Goal: Transaction & Acquisition: Book appointment/travel/reservation

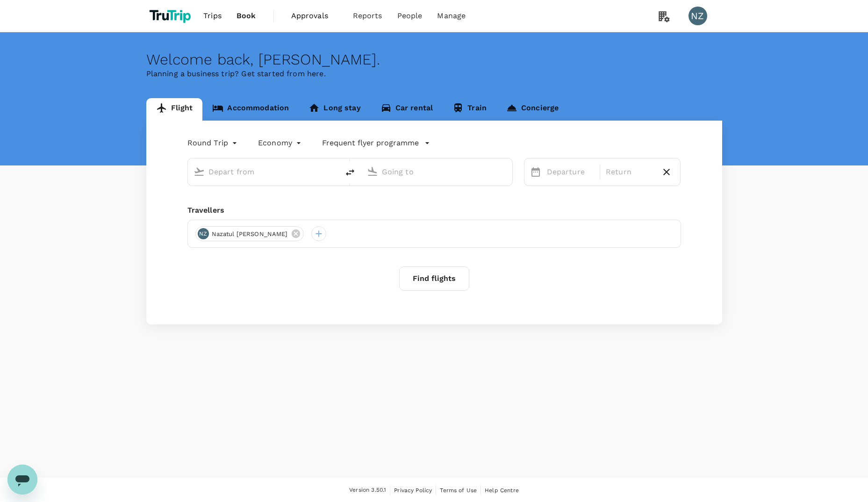
type input "business"
type input "Kuala Lumpur Intl ([GEOGRAPHIC_DATA])"
type input "[PERSON_NAME] Intl (DEL)"
type input "Kuala Lumpur Intl ([GEOGRAPHIC_DATA])"
type input "[PERSON_NAME] Intl (DEL)"
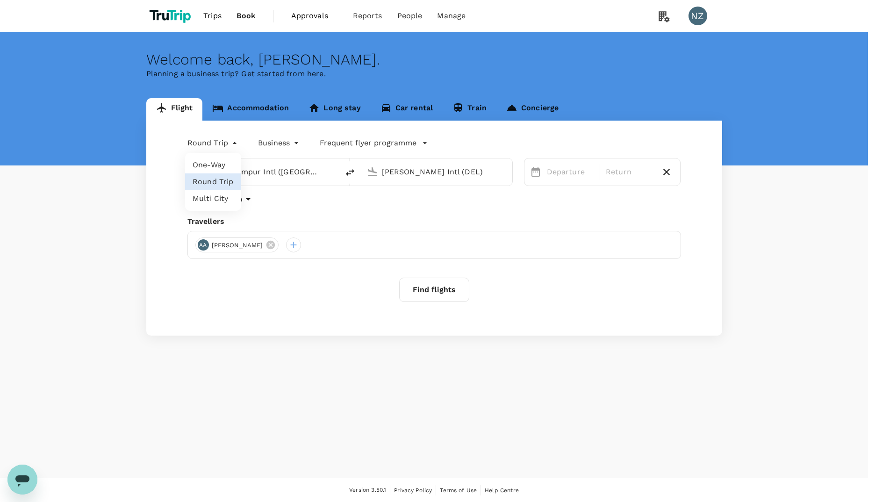
click at [216, 142] on body "Trips Book Approvals 0 Reports People Manage NZ Welcome back , [PERSON_NAME] . …" at bounding box center [437, 251] width 875 height 503
click at [213, 193] on li "Multi City" at bounding box center [213, 198] width 56 height 17
type input "multicity"
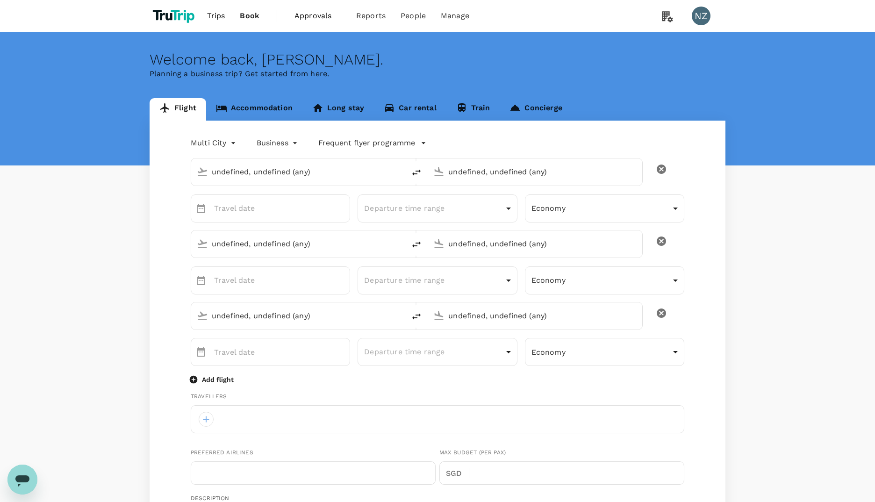
type input "Kuala Lumpur Intl ([GEOGRAPHIC_DATA])"
type input "[PERSON_NAME] Intl (DEL)"
type input "Kuala Lumpur Intl ([GEOGRAPHIC_DATA])"
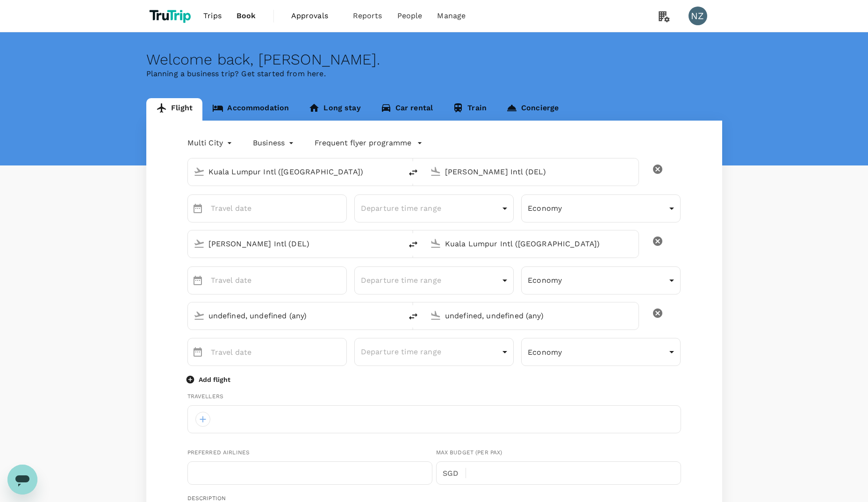
type input "Kuala Lumpur Intl ([GEOGRAPHIC_DATA])"
type input "[EMAIL_ADDRESS][DOMAIN_NAME]"
type input "60"
type input "149628297"
click at [251, 173] on input "Kuala Lumpur Intl ([GEOGRAPHIC_DATA])" at bounding box center [296, 172] width 174 height 14
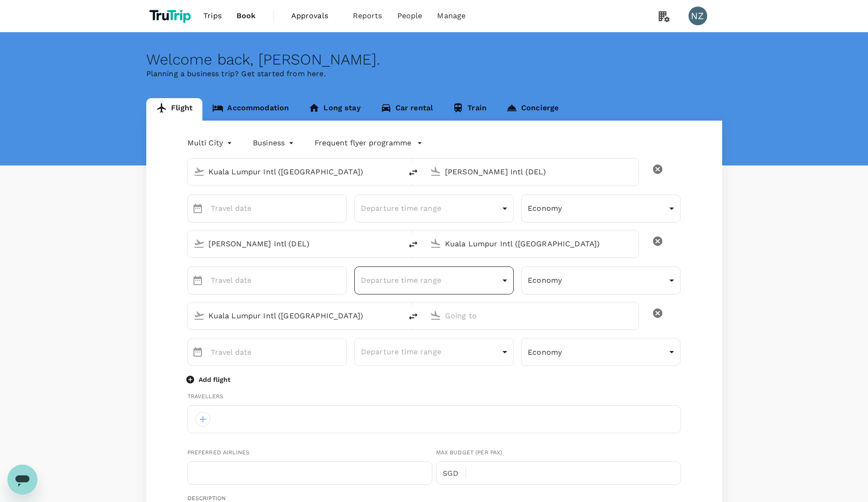
type input "[GEOGRAPHIC_DATA], [GEOGRAPHIC_DATA] (any)"
type input "I"
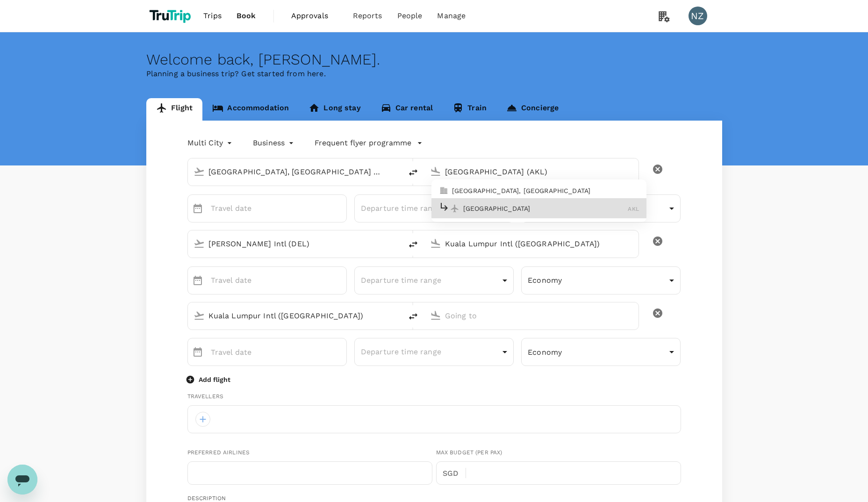
type input "[GEOGRAPHIC_DATA] (AKL)"
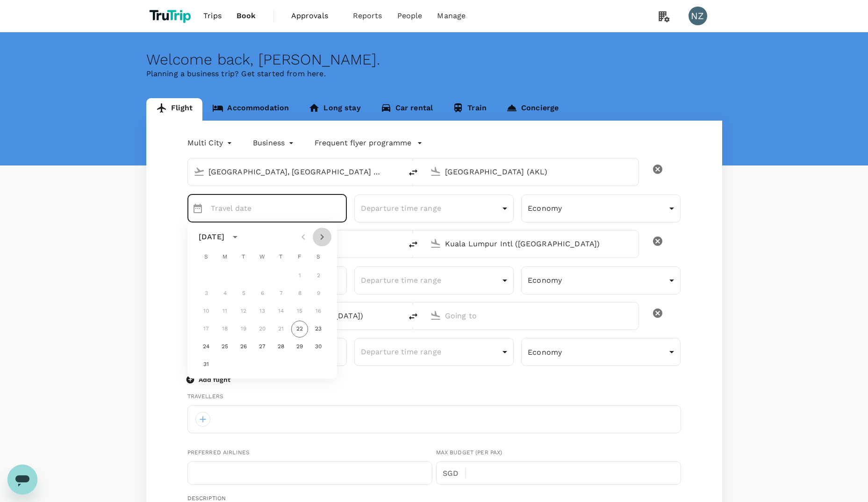
click at [326, 233] on icon "Next month" at bounding box center [322, 236] width 11 height 11
click at [295, 329] on button "26" at bounding box center [299, 329] width 17 height 17
type input "[DATE]"
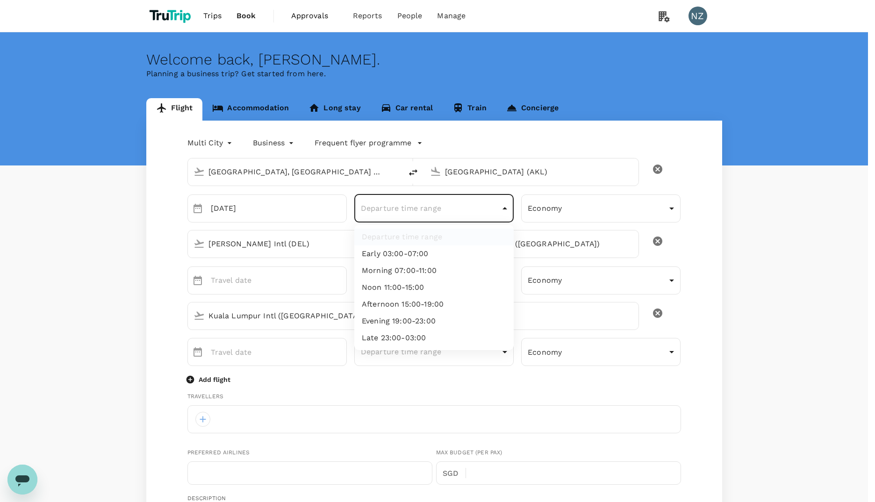
click at [409, 216] on body "Trips Book Approvals 0 Reports People Manage NZ Welcome back , [PERSON_NAME] . …" at bounding box center [437, 454] width 875 height 908
click at [409, 216] on div at bounding box center [437, 251] width 875 height 502
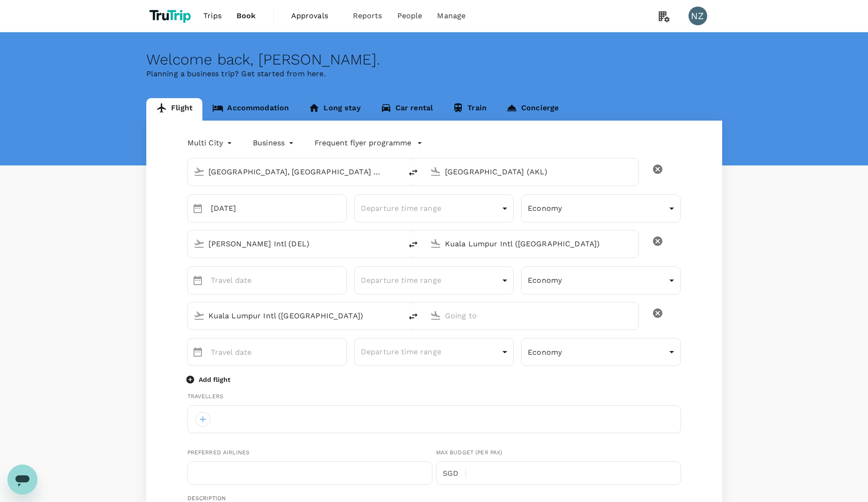
click at [257, 249] on input "[PERSON_NAME] Intl (DEL)" at bounding box center [296, 244] width 174 height 14
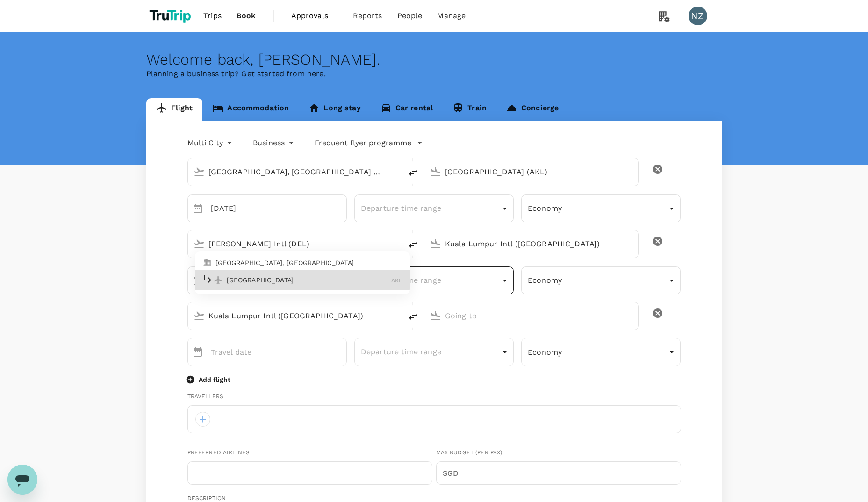
type input "[GEOGRAPHIC_DATA] (AKL)"
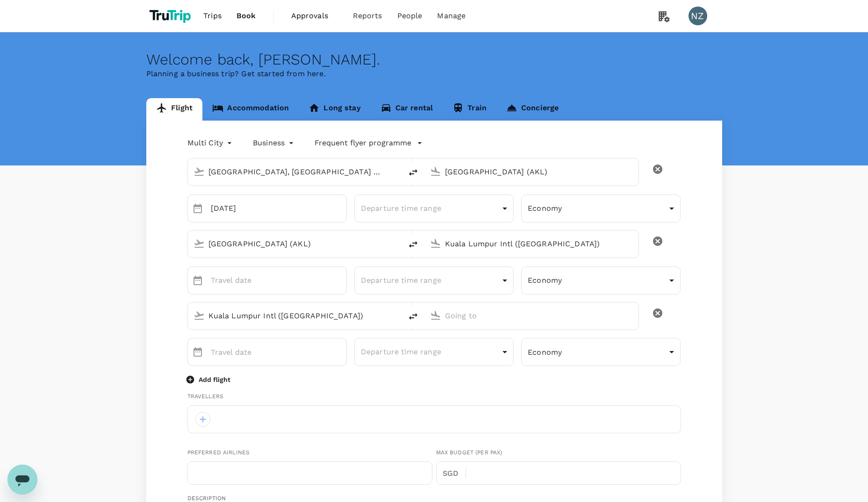
drag, startPoint x: 537, startPoint y: 248, endPoint x: 434, endPoint y: 249, distance: 103.3
click at [434, 249] on div "Kuala Lumpur Intl ([GEOGRAPHIC_DATA])" at bounding box center [529, 242] width 207 height 21
click at [466, 280] on p "Taupo" at bounding box center [545, 279] width 164 height 9
type input "Taupo (TUO)"
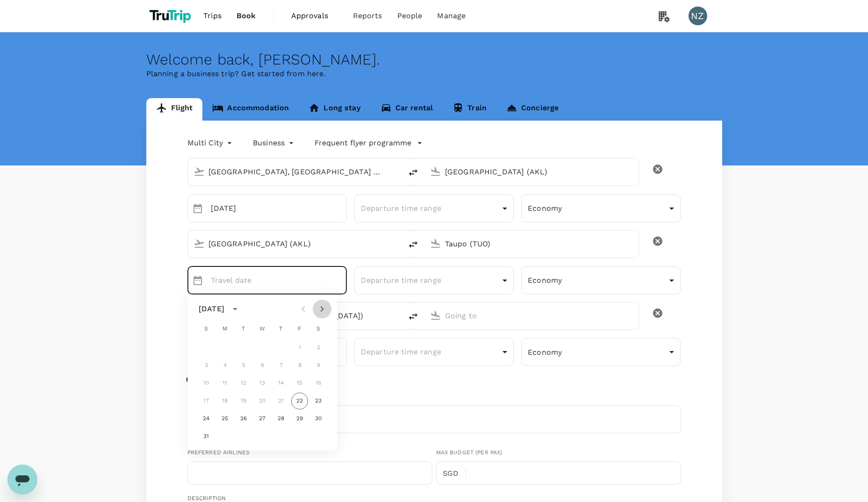
click at [327, 312] on icon "Next month" at bounding box center [322, 308] width 11 height 11
click at [223, 424] on button "29" at bounding box center [224, 418] width 17 height 17
type input "[DATE]"
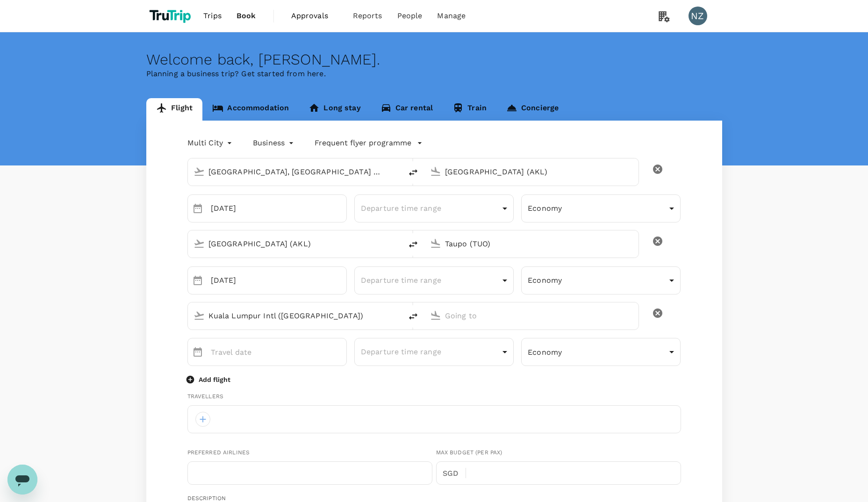
click at [265, 318] on input "Kuala Lumpur Intl ([GEOGRAPHIC_DATA])" at bounding box center [296, 316] width 174 height 14
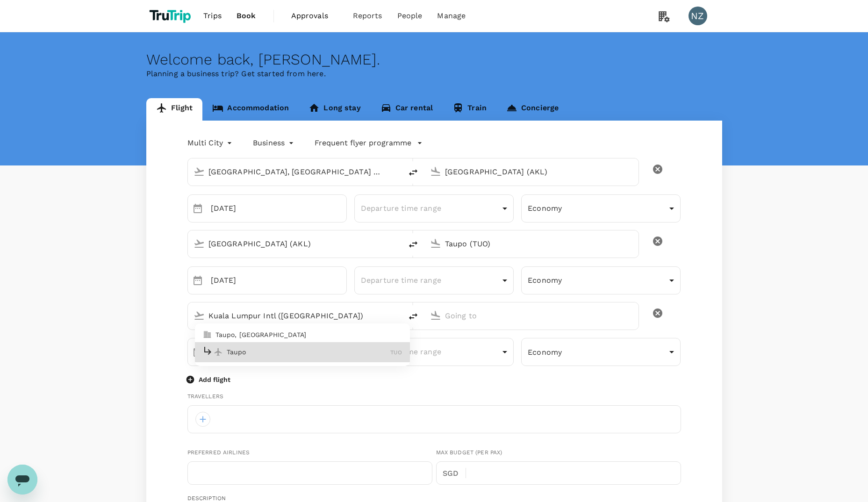
type input "Taupo (TUO)"
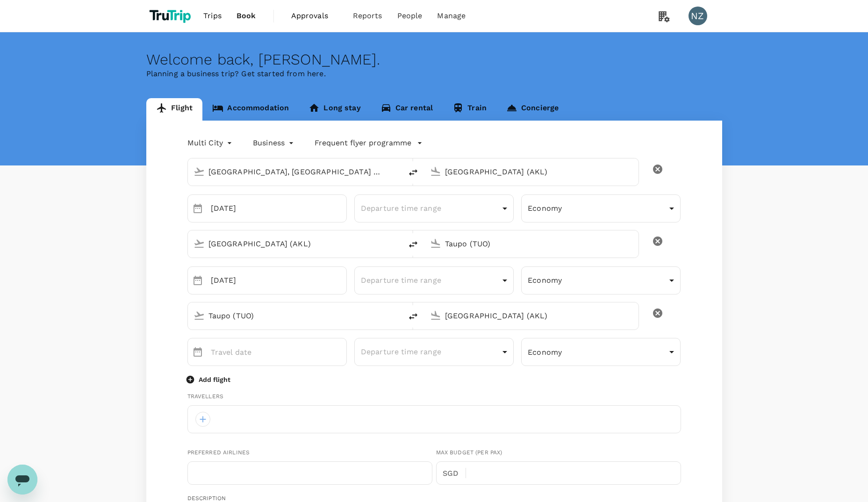
type input "[GEOGRAPHIC_DATA] (AKL)"
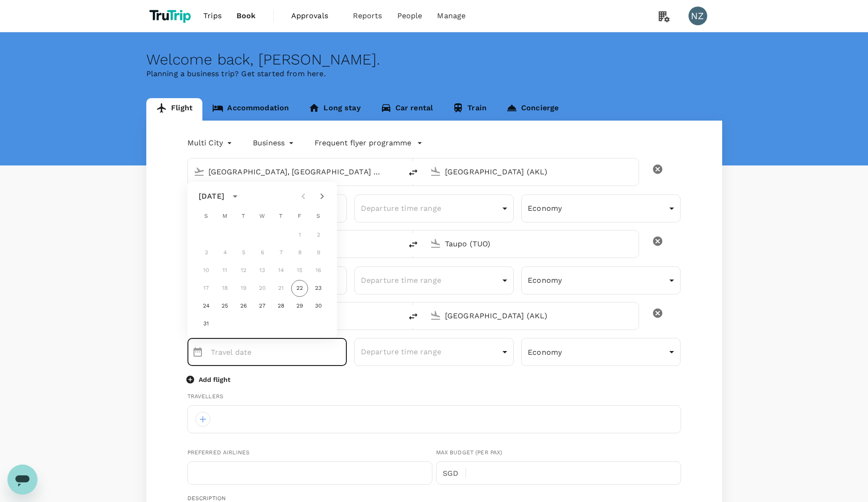
click at [321, 197] on icon "Next month" at bounding box center [322, 196] width 11 height 11
click at [221, 306] on button "29" at bounding box center [224, 306] width 17 height 17
type input "[DATE]"
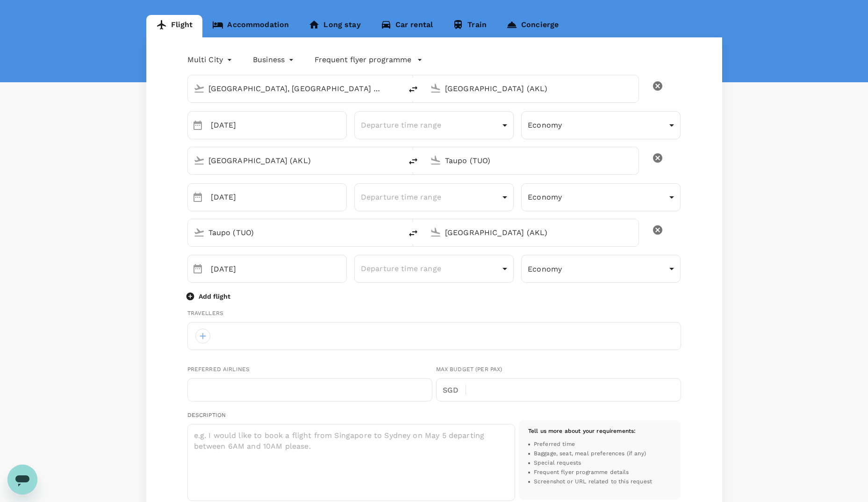
scroll to position [84, 0]
click at [213, 298] on p "Add flight" at bounding box center [215, 295] width 32 height 9
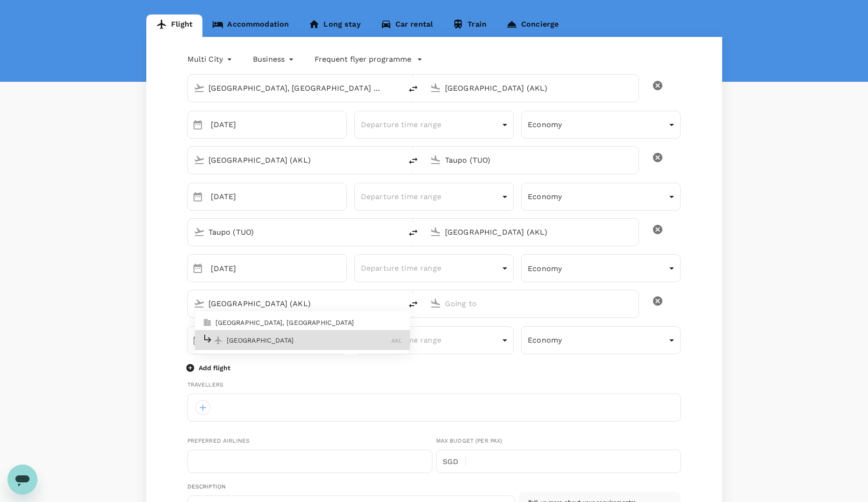
type input "[GEOGRAPHIC_DATA] (AKL)"
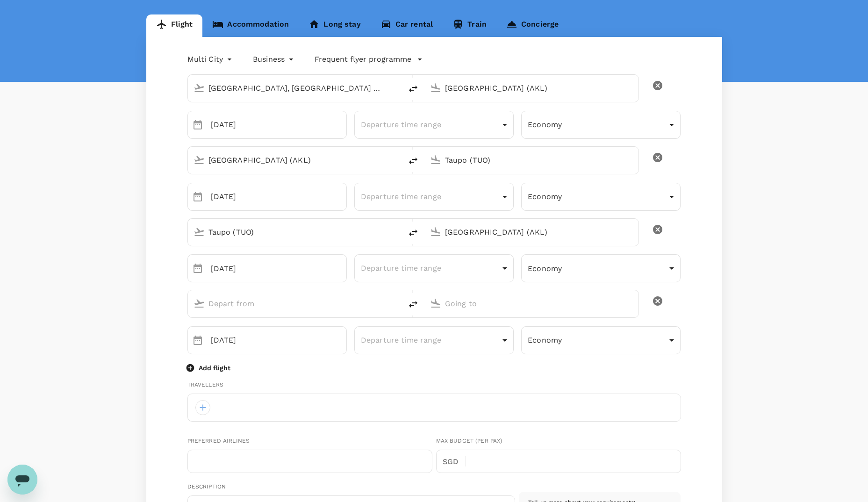
type input "[GEOGRAPHIC_DATA] (AKL)"
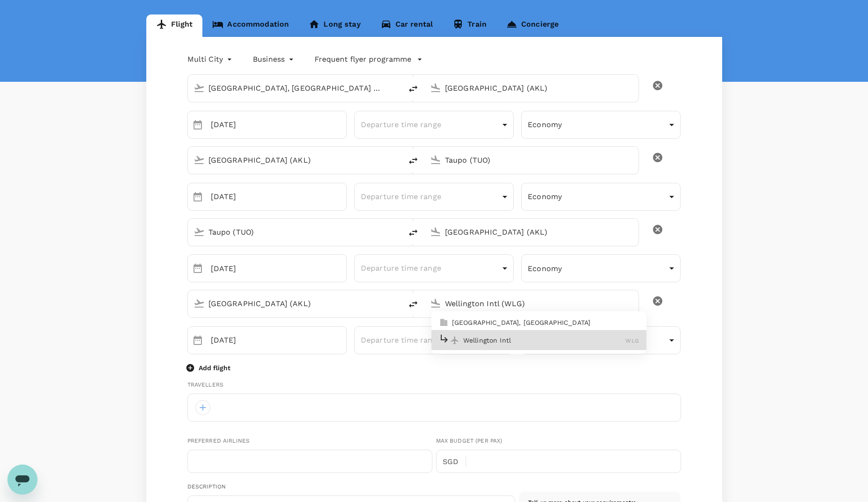
type input "Wellington Intl (WLG)"
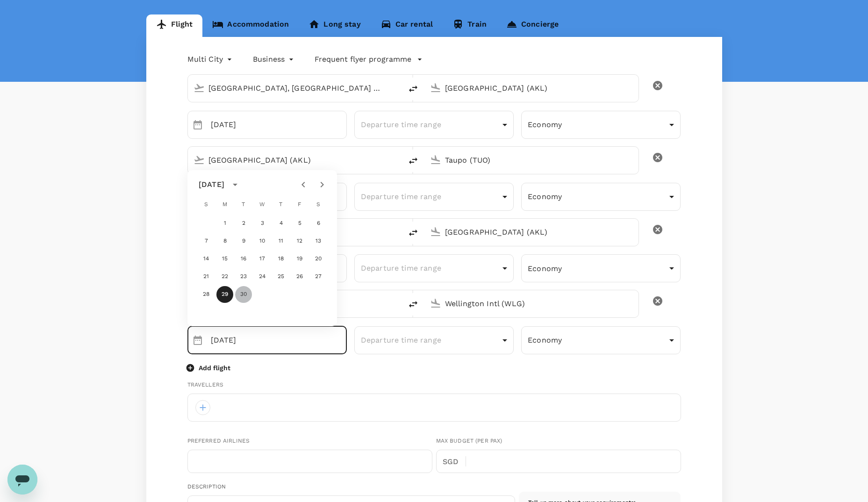
click at [244, 292] on button "30" at bounding box center [243, 294] width 17 height 17
type input "[DATE]"
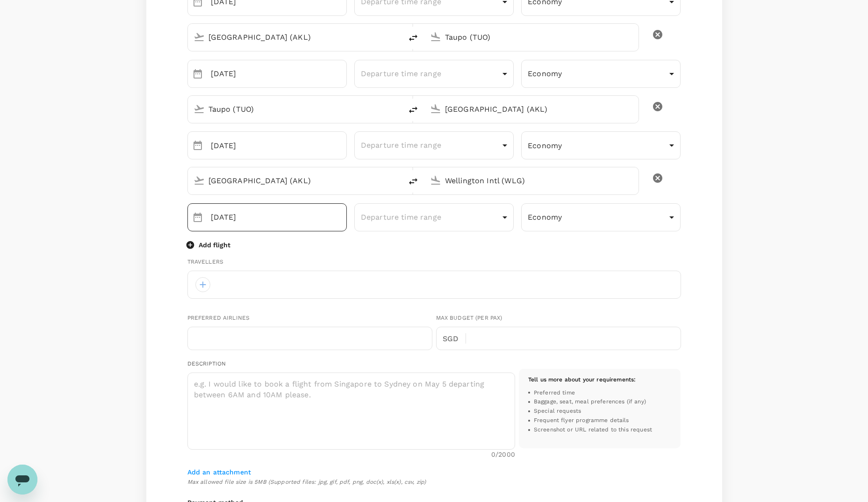
scroll to position [209, 0]
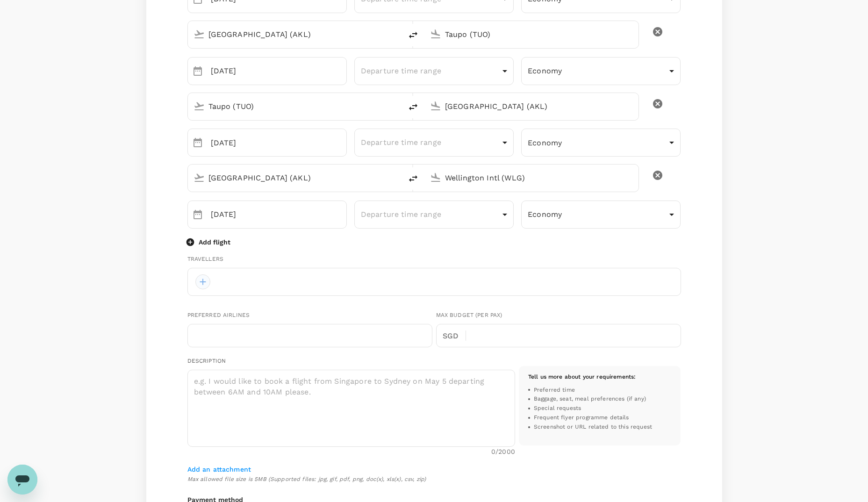
click at [201, 278] on div at bounding box center [202, 281] width 15 height 15
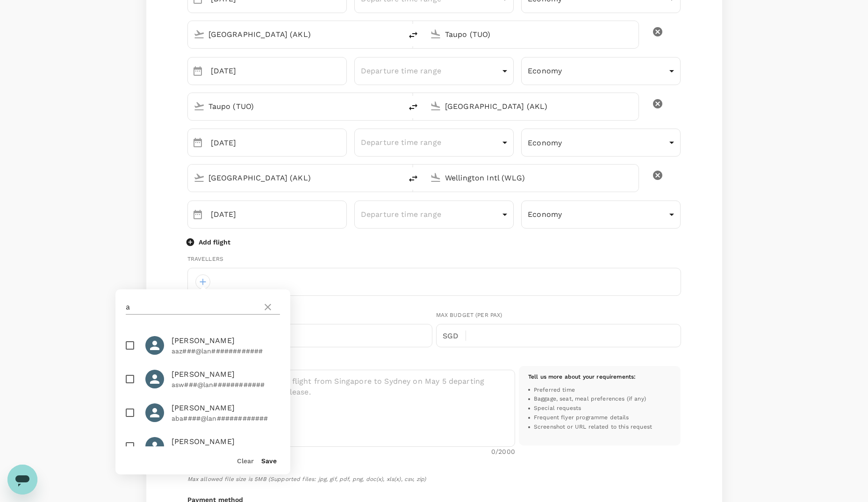
click at [194, 306] on input "a" at bounding box center [192, 307] width 133 height 15
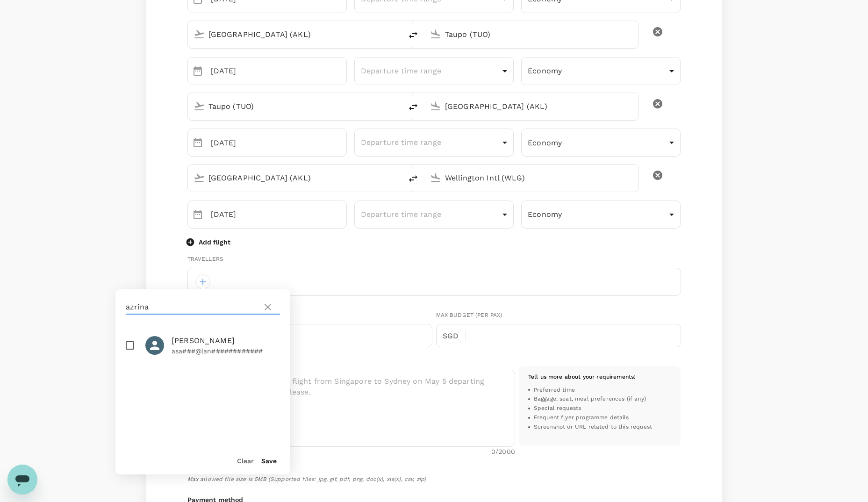
type input "azrina"
click at [128, 343] on input "checkbox" at bounding box center [130, 346] width 20 height 20
checkbox input "true"
click at [266, 463] on button "Save" at bounding box center [268, 460] width 15 height 7
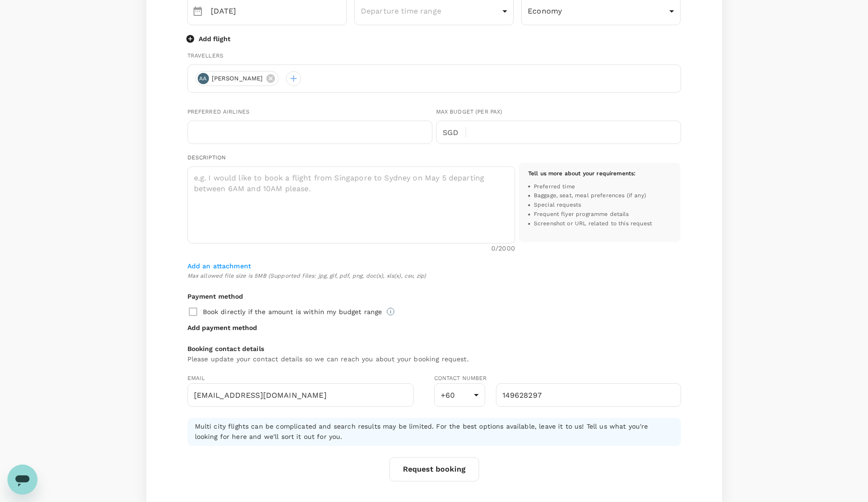
scroll to position [477, 0]
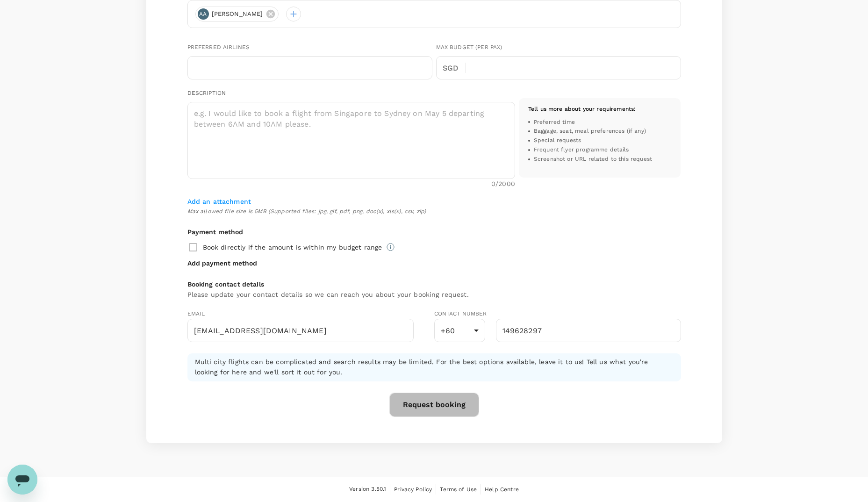
click at [442, 407] on button "Request booking" at bounding box center [434, 405] width 90 height 24
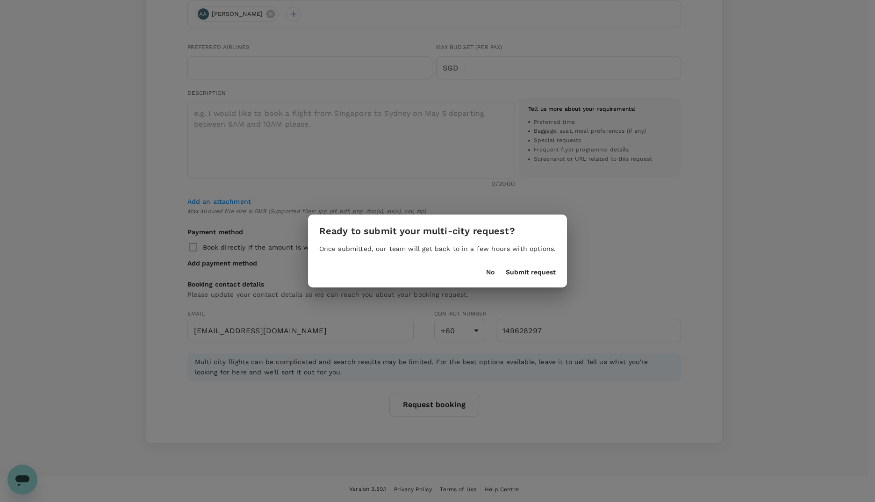
click at [496, 324] on div "Ready to submit your multi-city request? Once submitted, our team will get back…" at bounding box center [437, 251] width 875 height 502
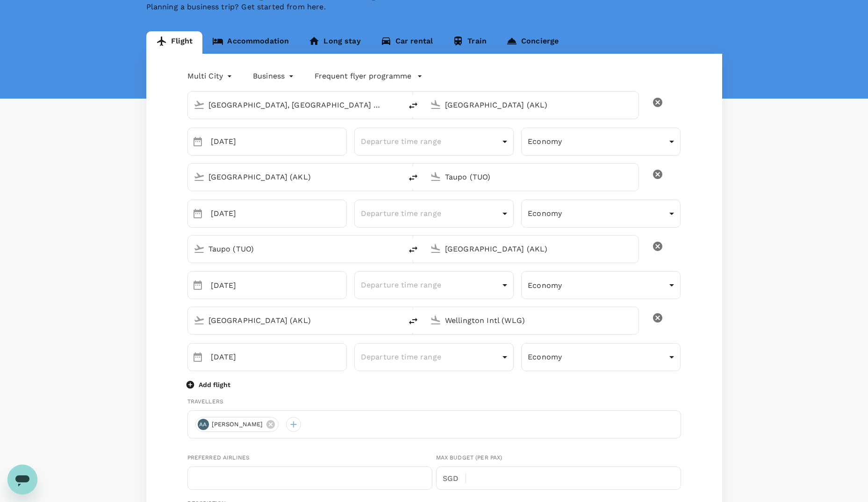
scroll to position [0, 0]
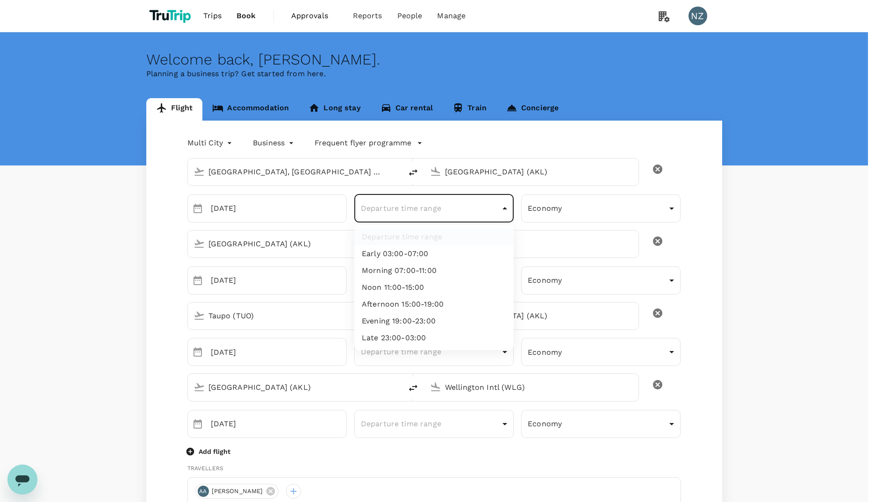
click at [470, 214] on body "Trips Book Approvals 0 Reports People Manage NZ Welcome back , [PERSON_NAME] . …" at bounding box center [437, 489] width 875 height 979
click at [403, 323] on li "Evening 19:00-23:00" at bounding box center [433, 321] width 159 height 17
type input "evening"
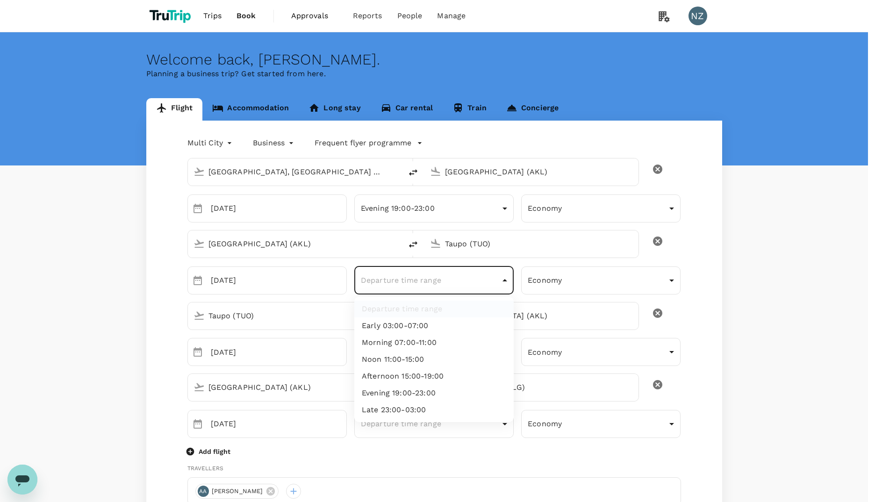
click at [407, 281] on body "Trips Book Approvals 0 Reports People Manage NZ Welcome back , [PERSON_NAME] . …" at bounding box center [437, 489] width 875 height 979
click at [406, 340] on li "Morning 07:00-11:00" at bounding box center [433, 342] width 159 height 17
type input "morning"
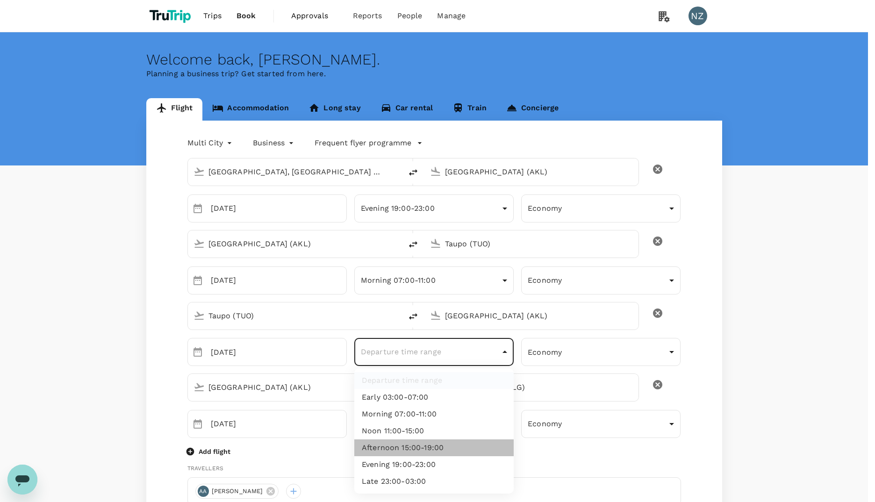
click at [411, 445] on li "Afternoon 15:00-19:00" at bounding box center [433, 447] width 159 height 17
type input "afternoon"
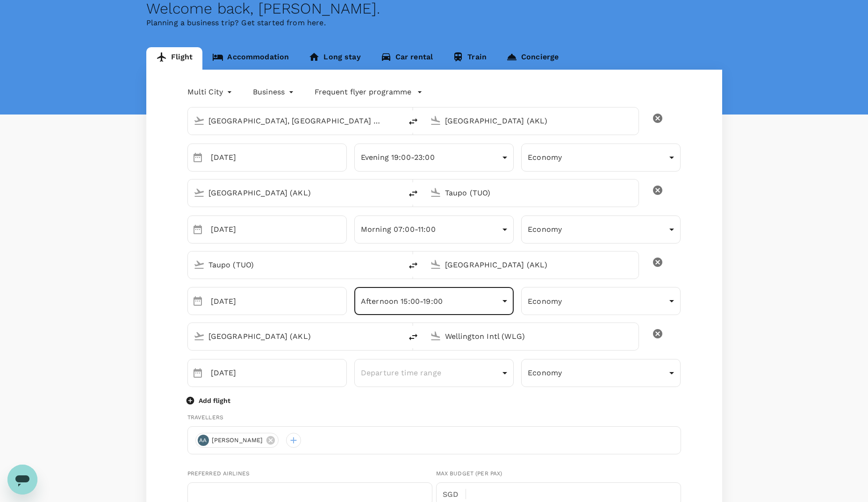
scroll to position [81, 0]
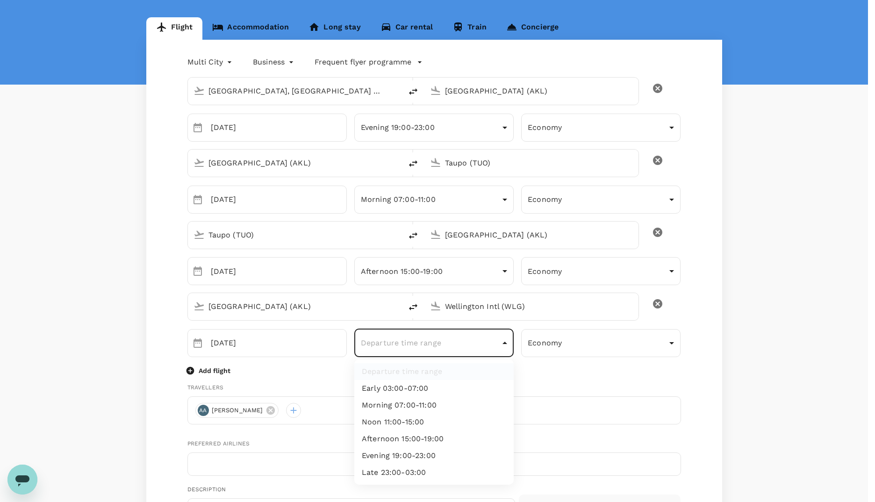
click at [444, 345] on body "Trips Book Approvals 0 Reports People Manage NZ Welcome back , [PERSON_NAME] . …" at bounding box center [437, 408] width 875 height 979
click at [419, 454] on li "Evening 19:00-23:00" at bounding box center [433, 455] width 159 height 17
type input "evening"
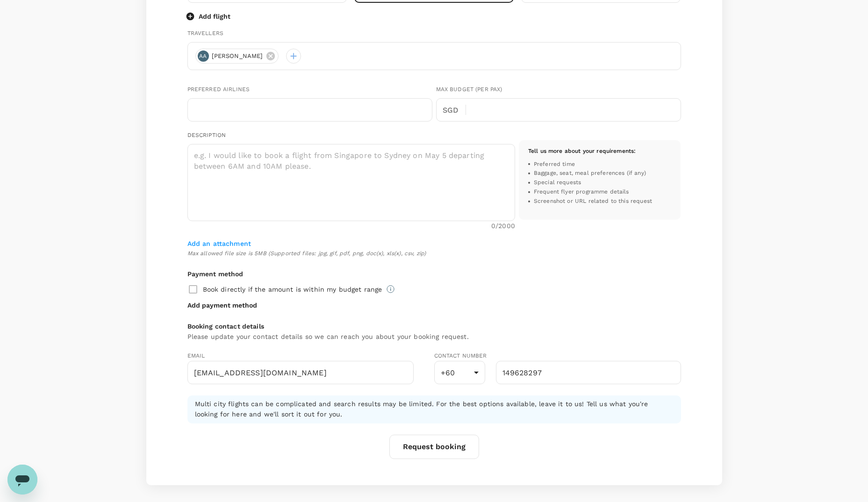
scroll to position [437, 0]
click at [419, 454] on button "Request booking" at bounding box center [434, 445] width 90 height 24
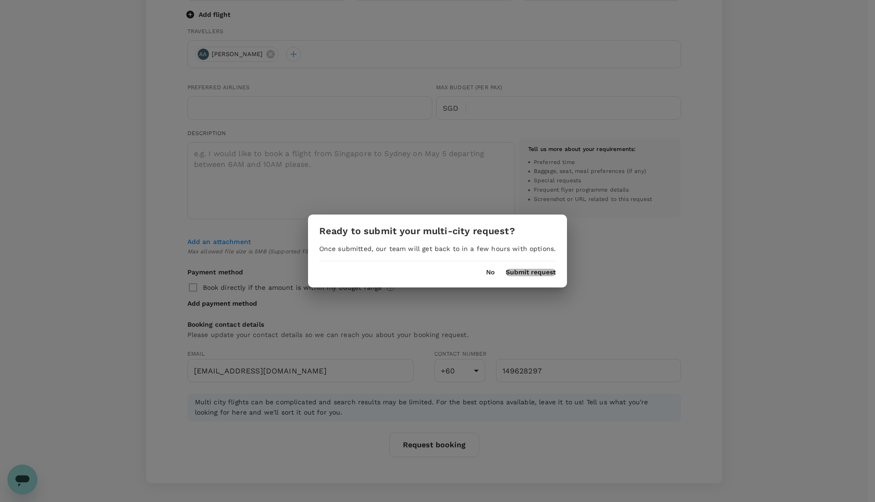
click at [529, 272] on button "Submit request" at bounding box center [531, 272] width 50 height 7
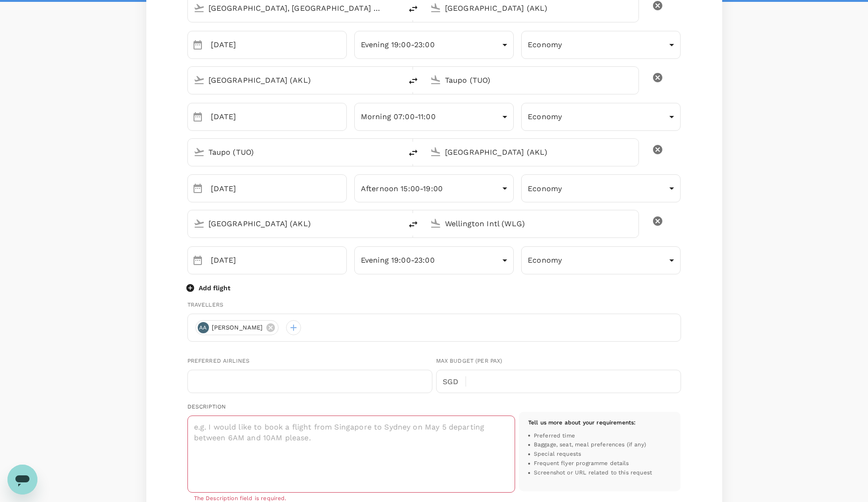
scroll to position [151, 0]
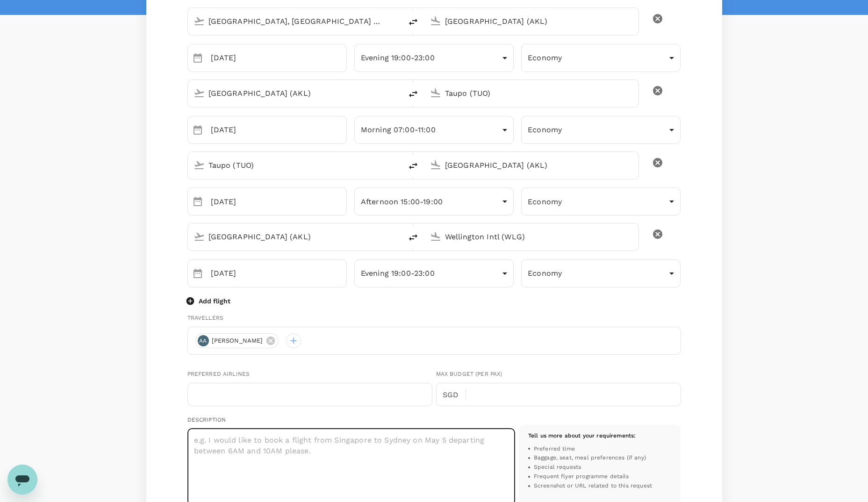
click at [306, 443] on textarea at bounding box center [351, 467] width 328 height 77
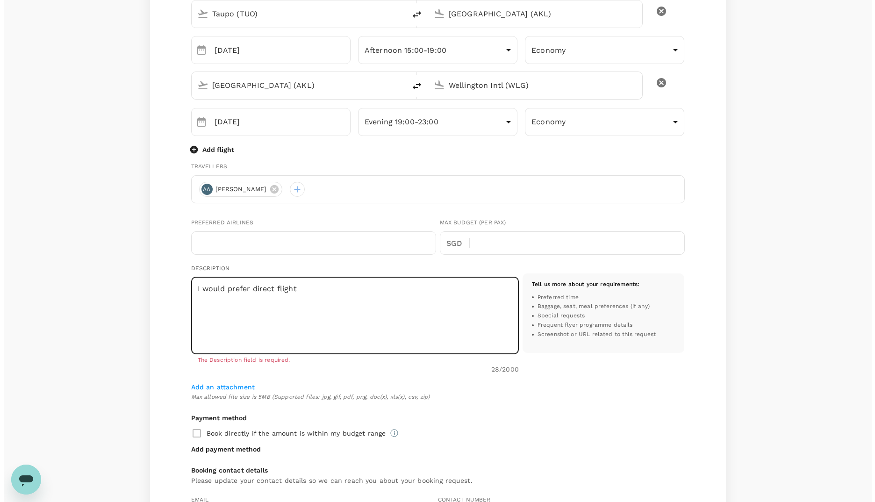
scroll to position [488, 0]
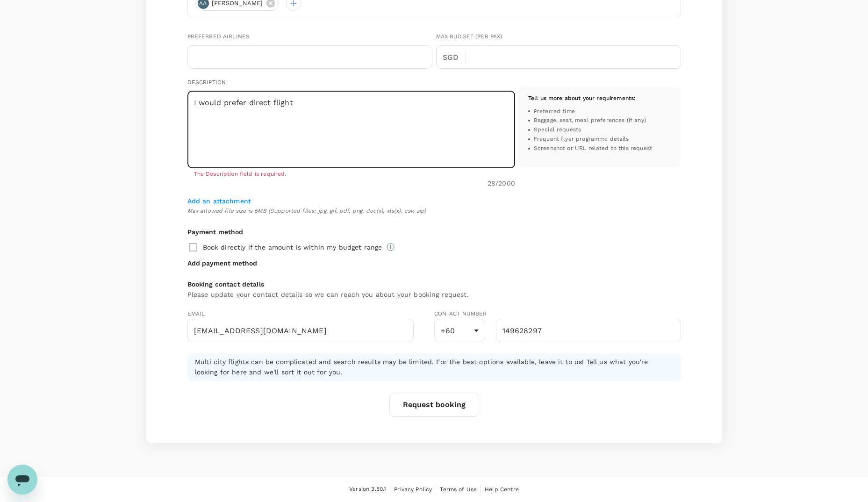
type textarea "I would prefer direct flight"
click at [459, 406] on button "Request booking" at bounding box center [434, 405] width 90 height 24
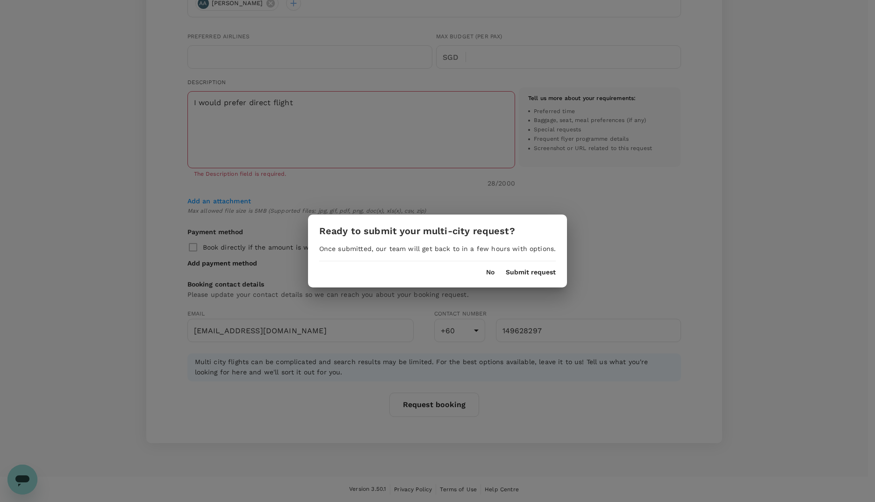
click at [530, 278] on div "Ready to submit your multi-city request? Once submitted, our team will get back…" at bounding box center [437, 251] width 259 height 73
click at [530, 272] on button "Submit request" at bounding box center [531, 272] width 50 height 7
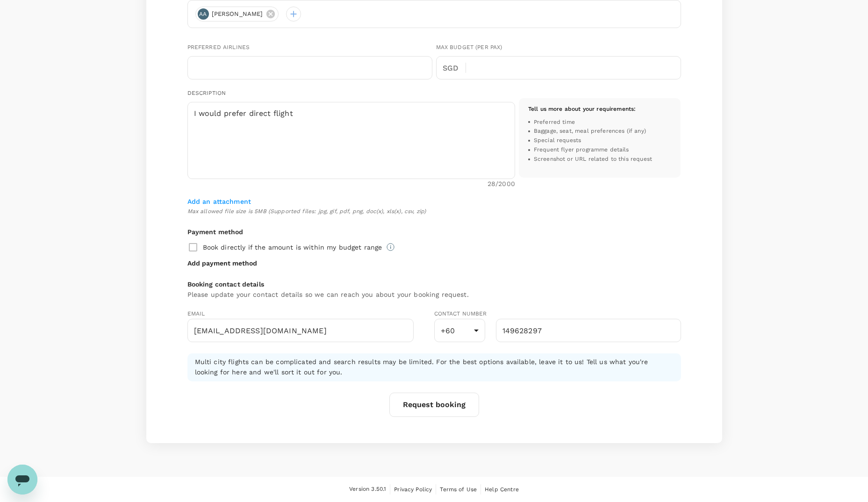
scroll to position [1, 0]
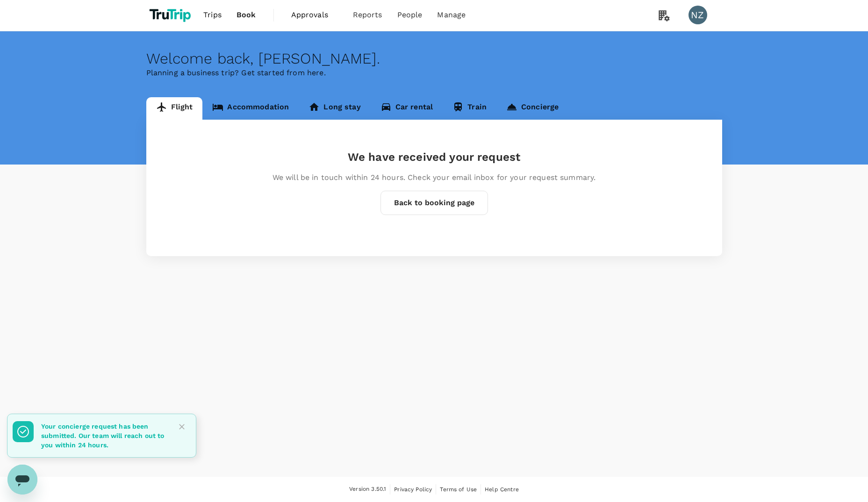
click at [248, 109] on link "Accommodation" at bounding box center [250, 108] width 96 height 22
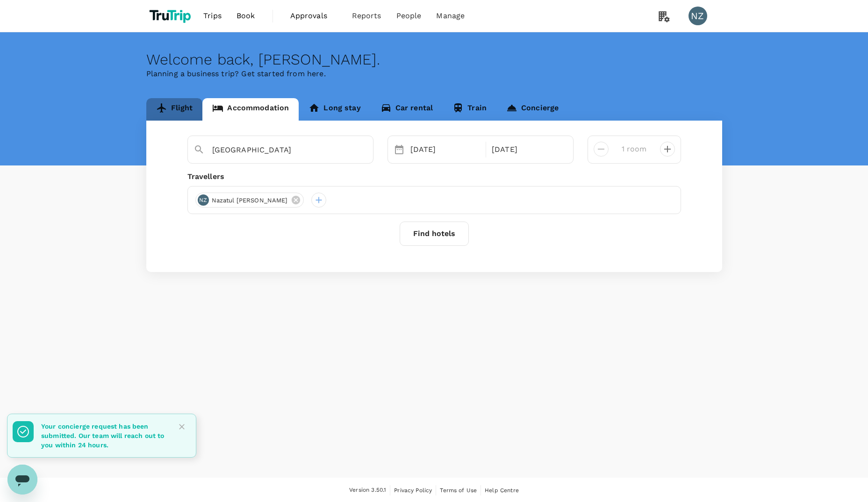
click at [187, 114] on link "Flight" at bounding box center [174, 109] width 57 height 22
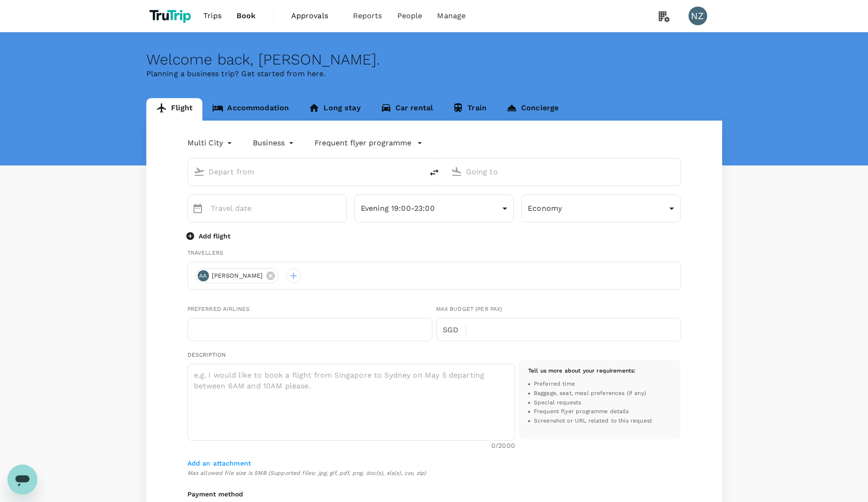
type input "roundtrip"
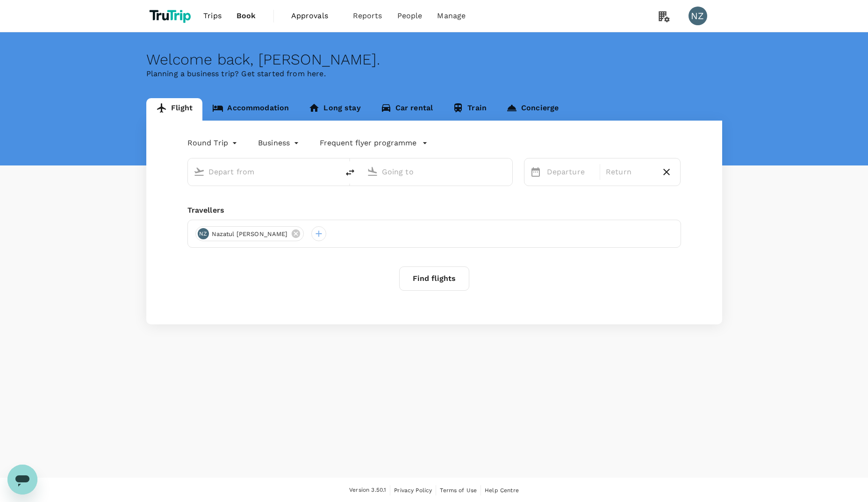
type input "Kuala Lumpur Intl ([GEOGRAPHIC_DATA])"
type input "[PERSON_NAME] Intl (DEL)"
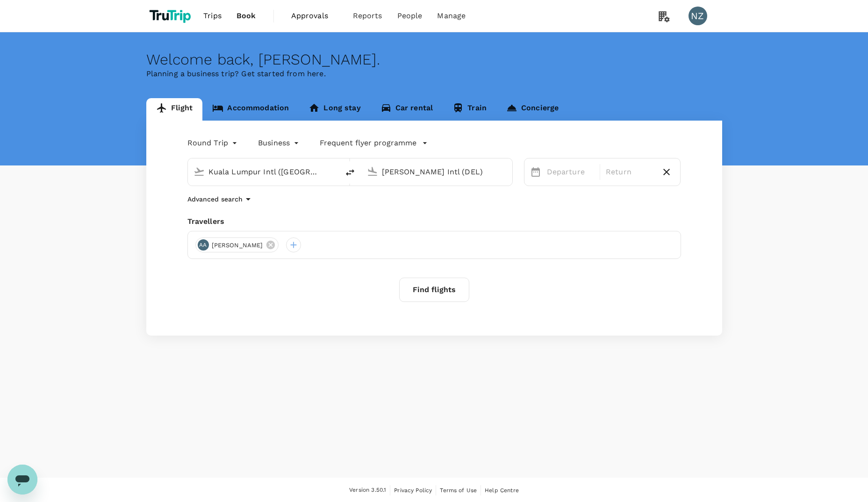
drag, startPoint x: 307, startPoint y: 172, endPoint x: 157, endPoint y: 170, distance: 150.1
click at [157, 170] on div "Round Trip roundtrip Business business Frequent flyer programme [GEOGRAPHIC_DAT…" at bounding box center [434, 228] width 576 height 215
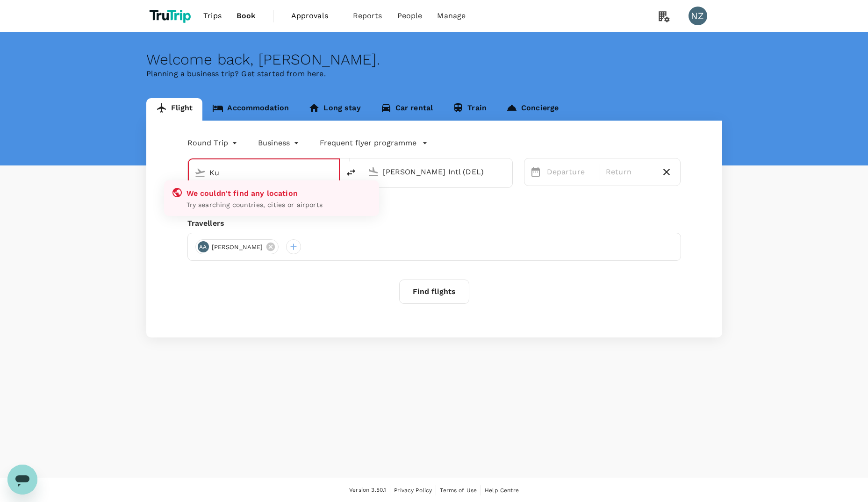
type input "K"
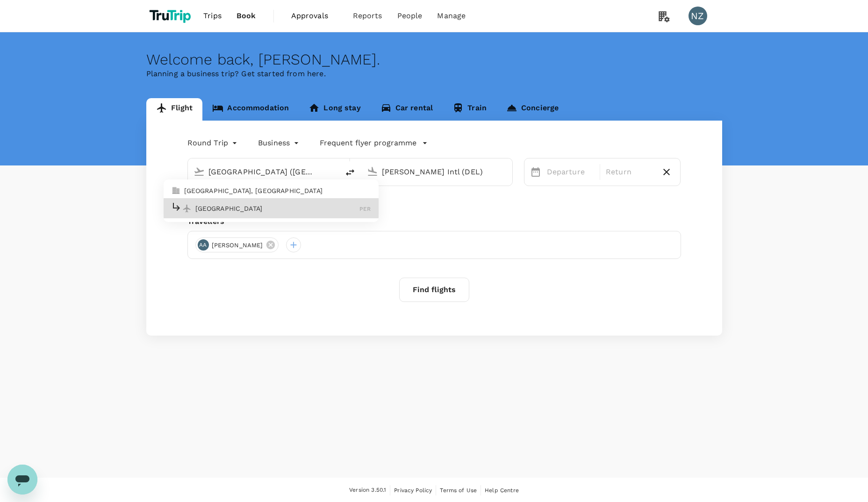
type input "[GEOGRAPHIC_DATA] ([GEOGRAPHIC_DATA])"
drag, startPoint x: 475, startPoint y: 169, endPoint x: 374, endPoint y: 184, distance: 102.5
click at [374, 184] on div "[PERSON_NAME] Intl (DEL)" at bounding box center [436, 171] width 151 height 27
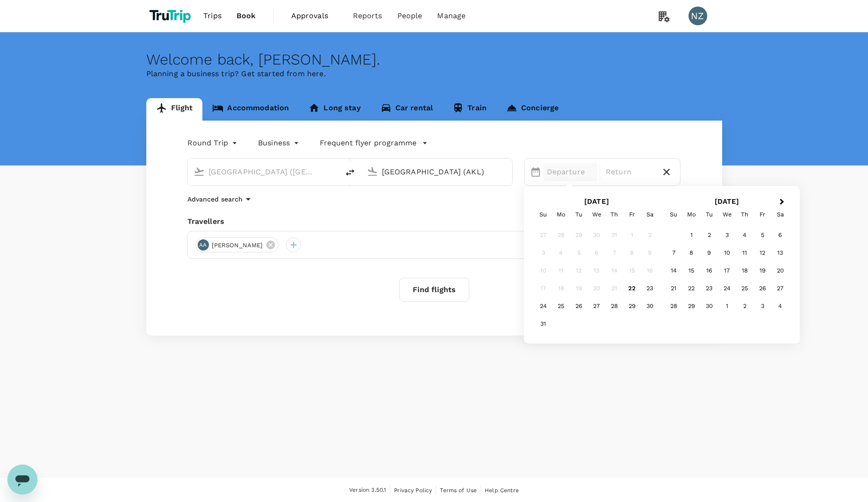
type input "[GEOGRAPHIC_DATA] (AKL)"
click at [760, 288] on div "26" at bounding box center [763, 289] width 18 height 18
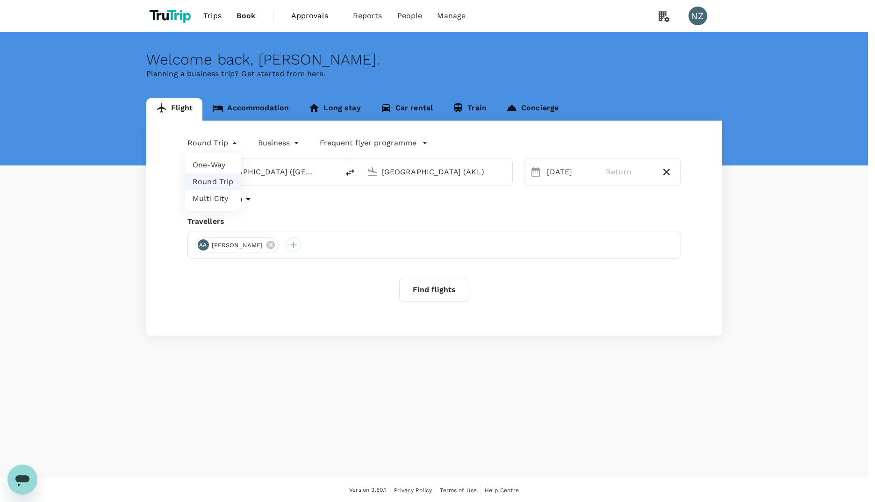
click at [230, 140] on body "Trips Book Approvals 0 Reports People Manage NZ Welcome back , [PERSON_NAME] . …" at bounding box center [437, 251] width 875 height 503
click at [216, 160] on li "One-Way" at bounding box center [213, 165] width 56 height 17
type input "oneway"
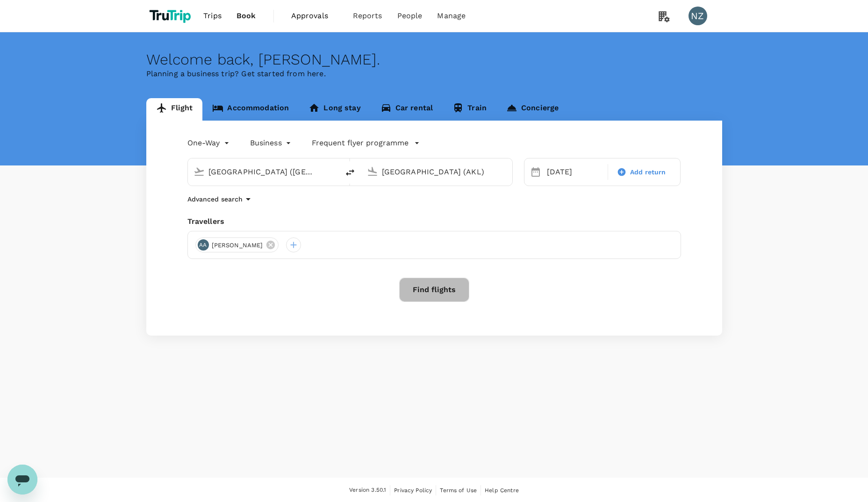
click at [443, 283] on button "Find flights" at bounding box center [434, 290] width 70 height 24
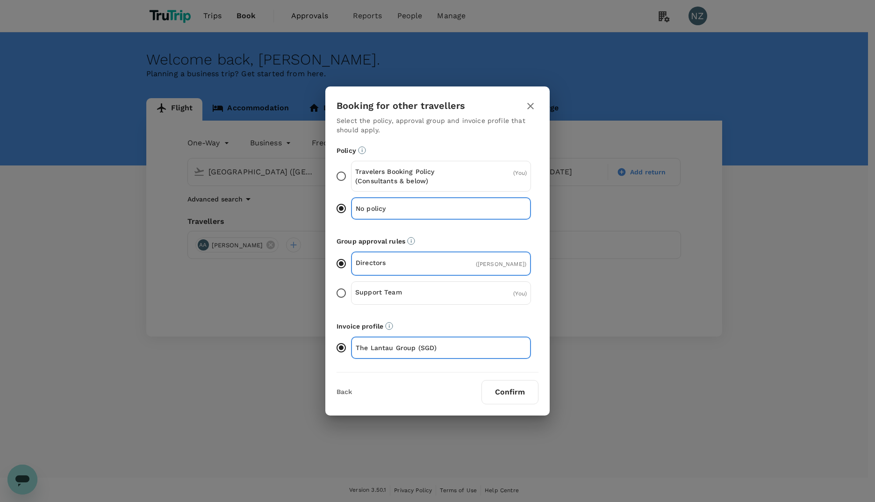
click at [469, 347] on div "The Lantau Group (SGD)" at bounding box center [441, 348] width 180 height 22
click at [351, 347] on input "The Lantau Group (SGD)" at bounding box center [341, 348] width 20 height 20
click at [429, 353] on p "The Lantau Group (SGD)" at bounding box center [399, 347] width 86 height 9
click at [351, 357] on input "The Lantau Group (SGD)" at bounding box center [341, 348] width 20 height 20
click at [341, 352] on input "The Lantau Group (SGD)" at bounding box center [341, 348] width 20 height 20
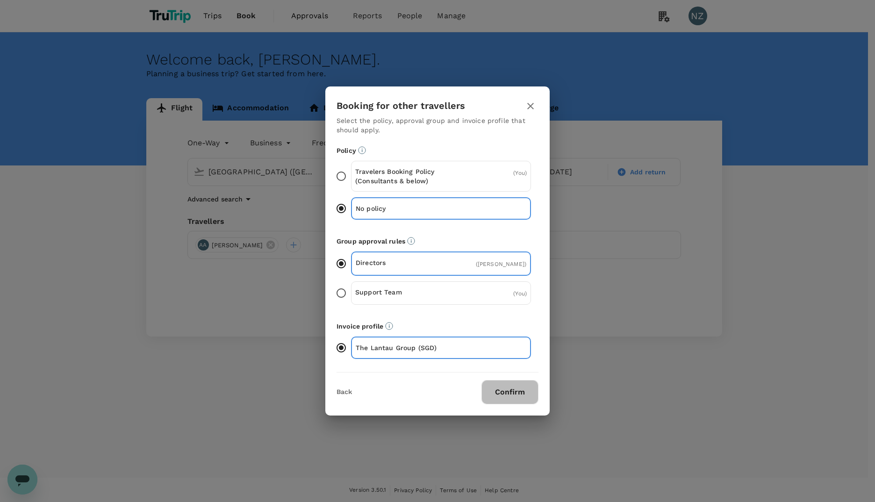
click at [513, 398] on button "Confirm" at bounding box center [510, 392] width 57 height 24
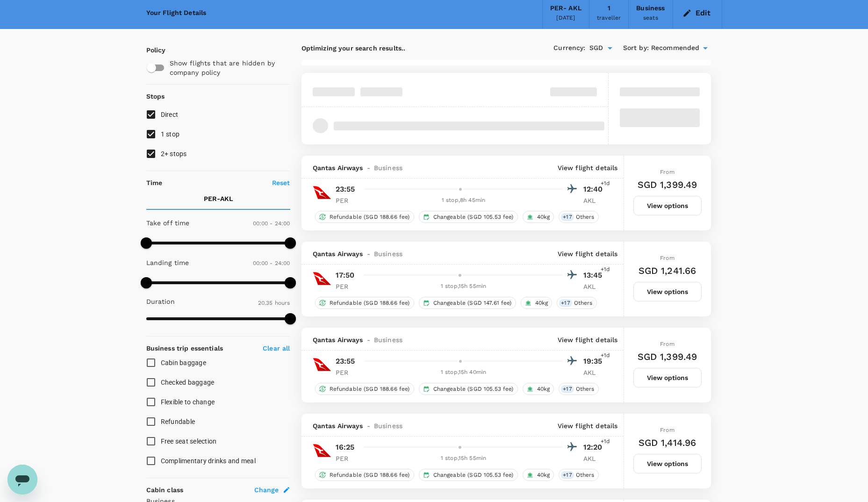
scroll to position [36, 0]
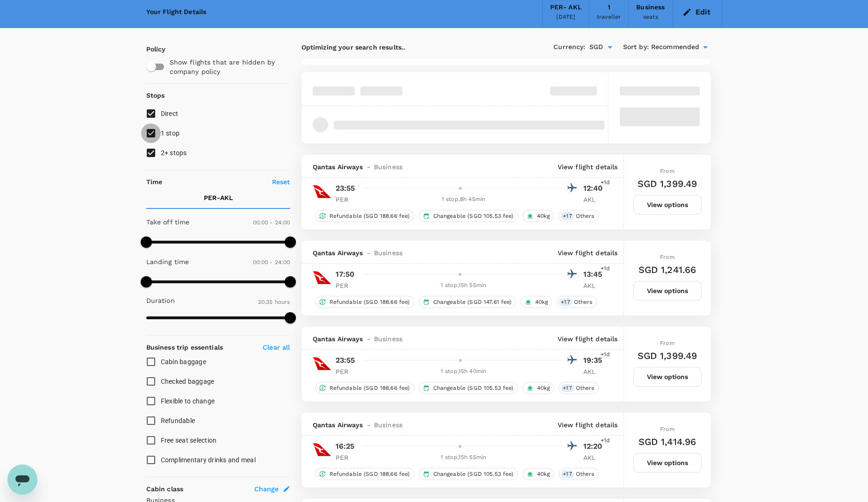
click at [152, 135] on input "1 stop" at bounding box center [151, 133] width 20 height 20
checkbox input "false"
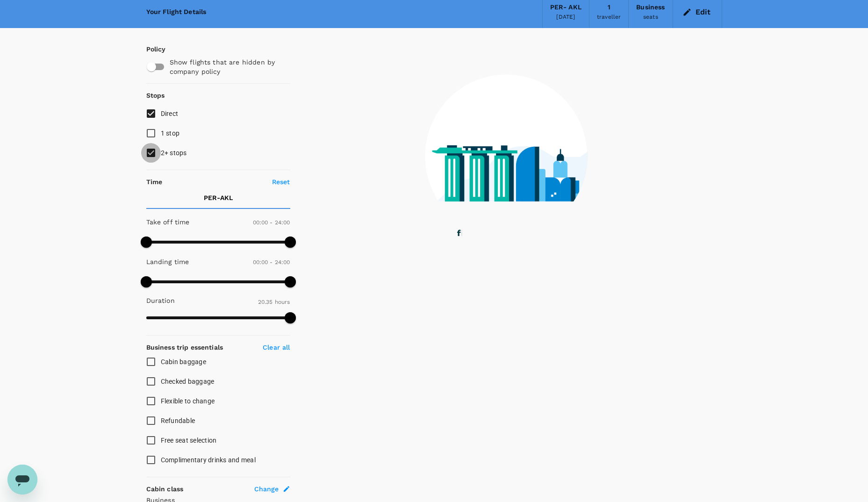
click at [152, 150] on input "2+ stops" at bounding box center [151, 153] width 20 height 20
checkbox input "false"
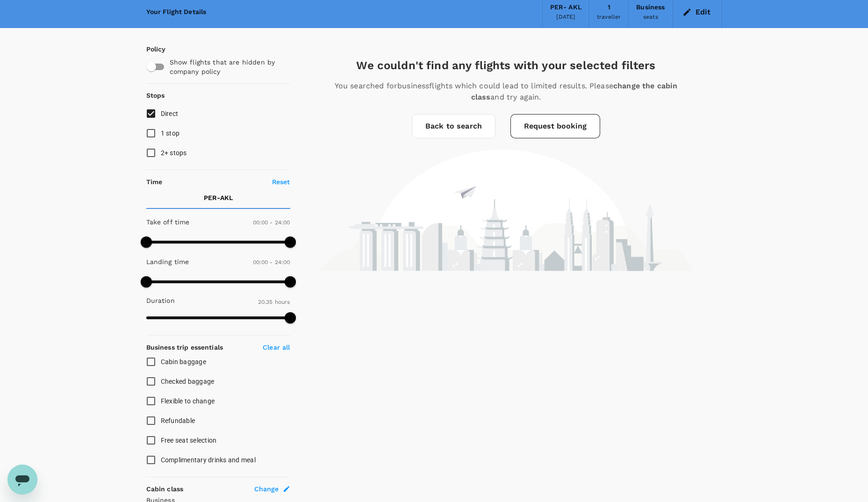
click at [147, 132] on input "1 stop" at bounding box center [151, 133] width 20 height 20
checkbox input "true"
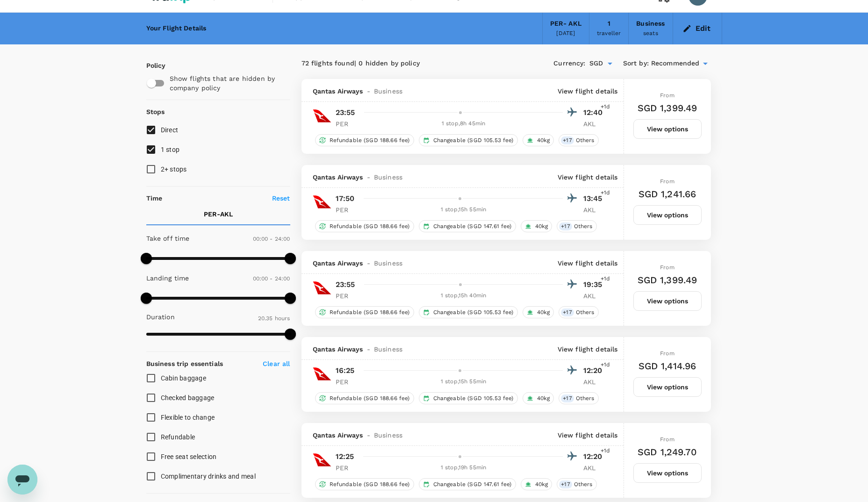
scroll to position [0, 0]
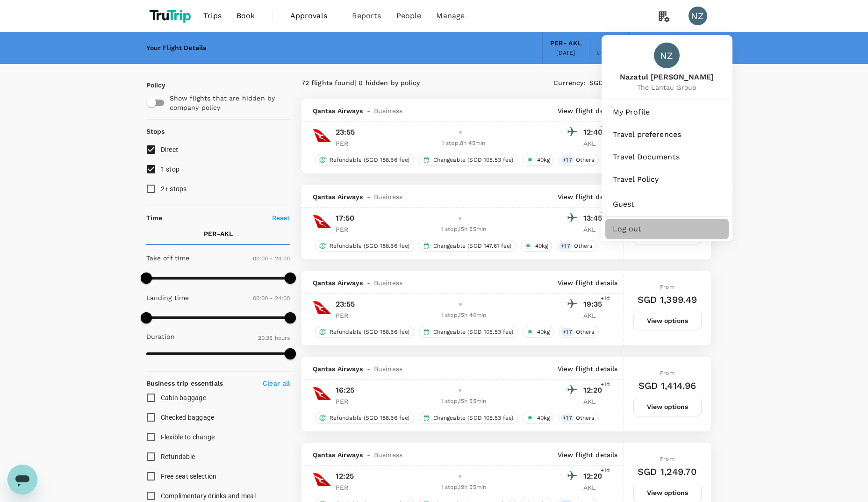
click at [640, 232] on span "Log out" at bounding box center [667, 228] width 108 height 11
